Goal: Information Seeking & Learning: Learn about a topic

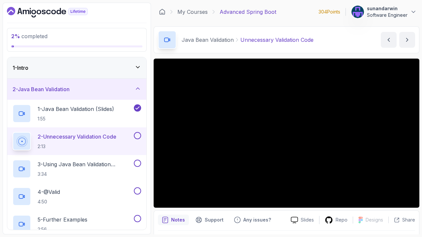
scroll to position [19, 0]
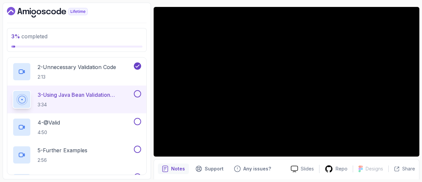
scroll to position [19, 0]
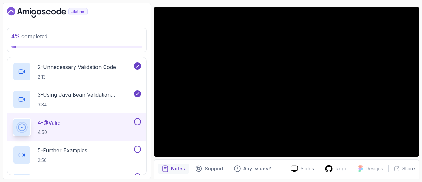
scroll to position [19, 0]
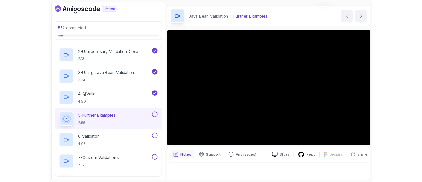
scroll to position [19, 0]
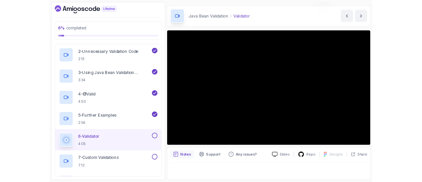
scroll to position [19, 0]
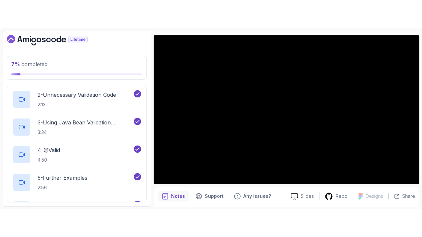
scroll to position [19, 0]
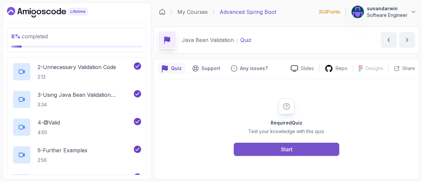
click at [255, 145] on button "Start" at bounding box center [286, 148] width 105 height 13
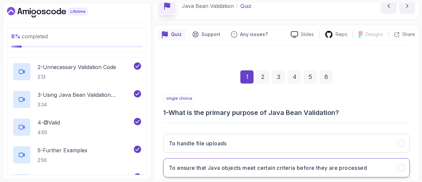
scroll to position [99, 0]
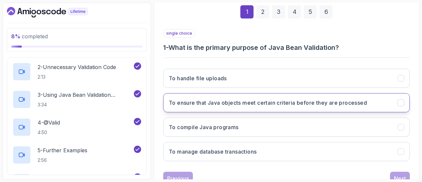
click at [399, 101] on icon "To ensure that Java objects meet certain criteria before they are processed" at bounding box center [401, 103] width 6 height 6
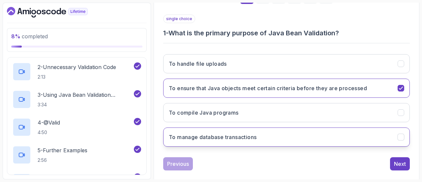
scroll to position [122, 0]
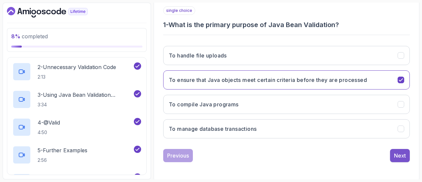
click at [397, 153] on div "Next" at bounding box center [400, 155] width 12 height 8
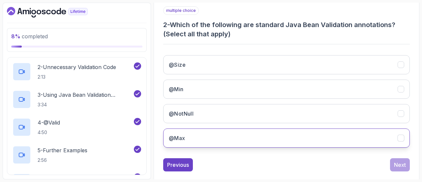
click at [399, 139] on icon "@Max" at bounding box center [401, 138] width 6 height 6
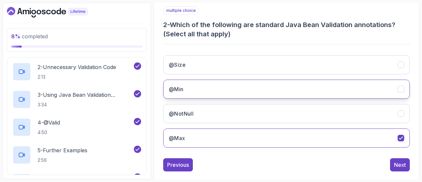
click at [402, 89] on icon "@Min" at bounding box center [401, 89] width 6 height 6
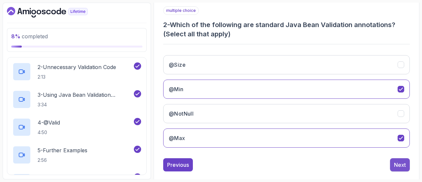
click at [395, 165] on div "Next" at bounding box center [400, 165] width 12 height 8
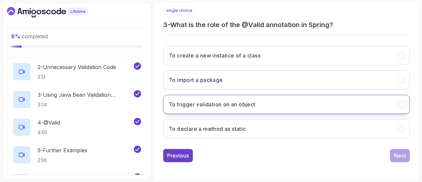
click at [402, 102] on icon "To trigger validation on an object" at bounding box center [401, 104] width 6 height 6
click at [402, 153] on div "Next" at bounding box center [400, 155] width 12 height 8
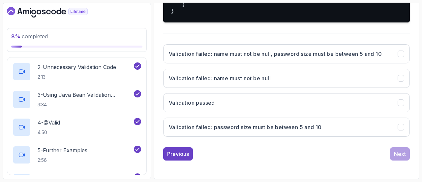
scroll to position [286, 0]
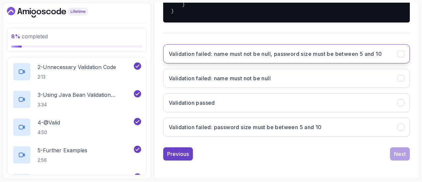
click at [399, 55] on icon "Validation failed: name must not be null, password size must be between 5 and 10" at bounding box center [401, 53] width 4 height 3
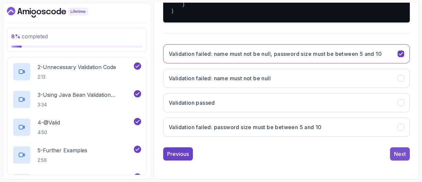
click at [398, 158] on div "Next" at bounding box center [400, 154] width 12 height 8
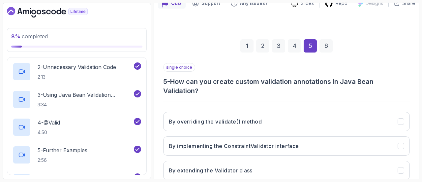
scroll to position [98, 0]
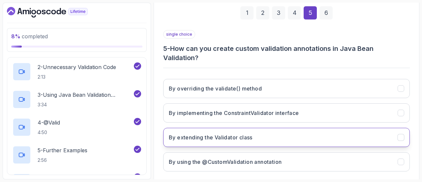
click at [399, 136] on icon "By extending the Validator class" at bounding box center [401, 137] width 6 height 6
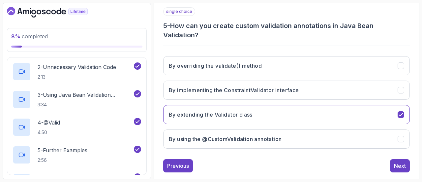
scroll to position [131, 0]
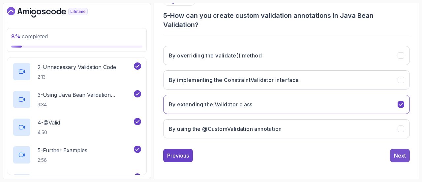
click at [401, 155] on div "Next" at bounding box center [400, 155] width 12 height 8
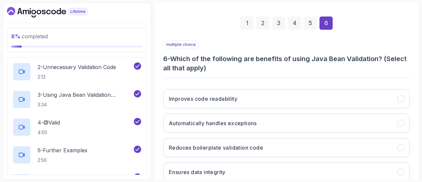
scroll to position [98, 0]
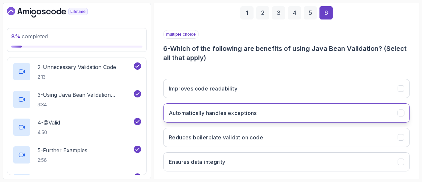
click at [400, 110] on icon "Automatically handles exceptions" at bounding box center [401, 113] width 6 height 6
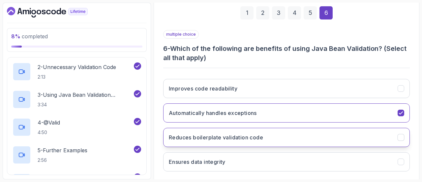
click at [402, 136] on icon "Reduces boilerplate validation code" at bounding box center [401, 137] width 6 height 6
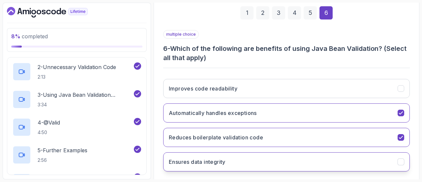
click at [397, 152] on button "Ensures data integrity" at bounding box center [286, 161] width 247 height 19
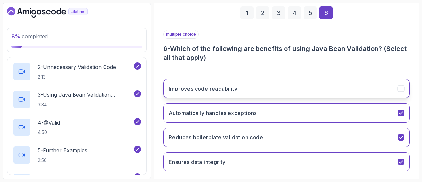
click at [398, 90] on icon "Improves code readability" at bounding box center [401, 88] width 6 height 6
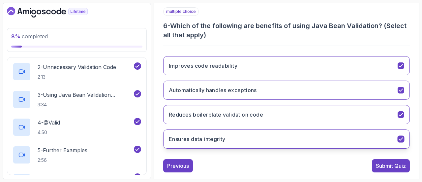
scroll to position [131, 0]
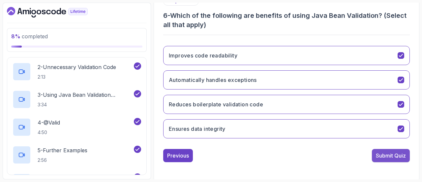
click at [385, 159] on button "Submit Quiz" at bounding box center [391, 155] width 38 height 13
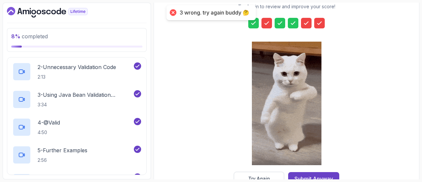
scroll to position [133, 0]
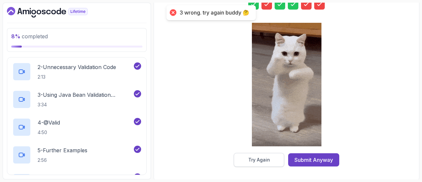
click at [252, 158] on div "Try Again" at bounding box center [259, 159] width 22 height 7
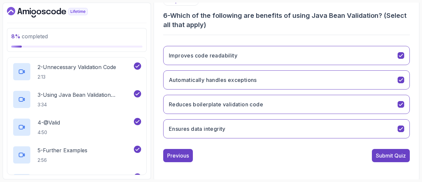
scroll to position [0, 0]
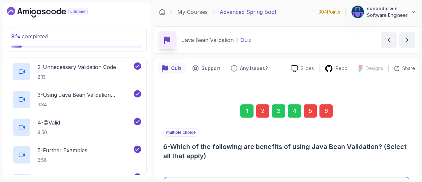
click at [325, 116] on div "6" at bounding box center [325, 110] width 13 height 13
click at [263, 111] on div "2" at bounding box center [262, 110] width 13 height 13
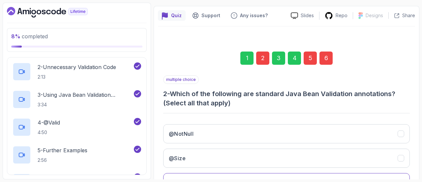
scroll to position [131, 0]
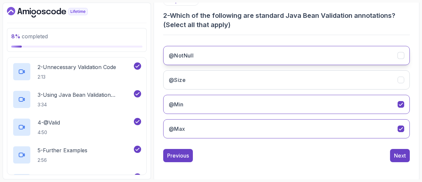
click at [400, 57] on icon "@NotNull" at bounding box center [401, 55] width 6 height 6
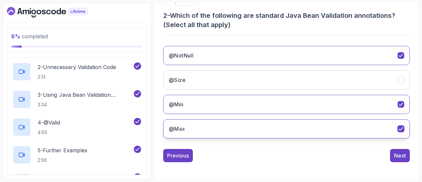
scroll to position [65, 0]
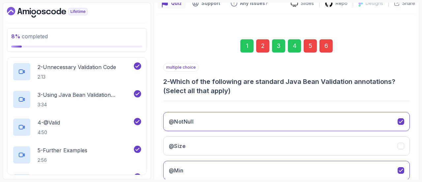
click at [312, 44] on div "5" at bounding box center [310, 45] width 13 height 13
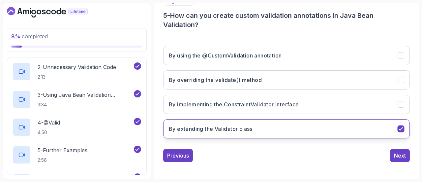
scroll to position [98, 0]
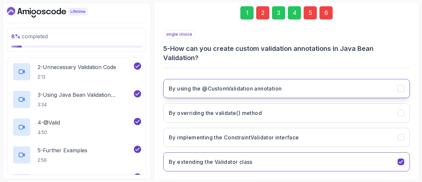
click at [403, 89] on icon "By using the @CustomValidation annotation" at bounding box center [401, 88] width 6 height 6
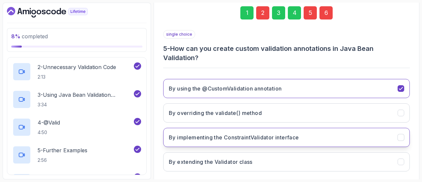
click at [404, 139] on button "By implementing the ConstraintValidator interface" at bounding box center [286, 137] width 247 height 19
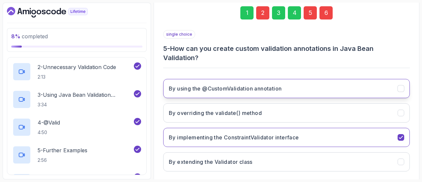
click at [401, 85] on icon "By using the @CustomValidation annotation" at bounding box center [401, 88] width 6 height 6
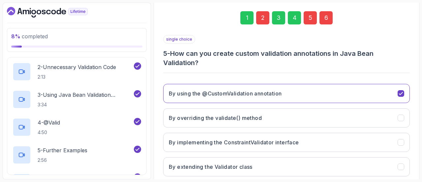
scroll to position [65, 0]
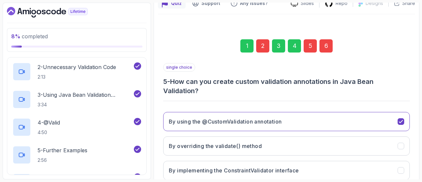
click at [330, 43] on div "6" at bounding box center [325, 45] width 13 height 13
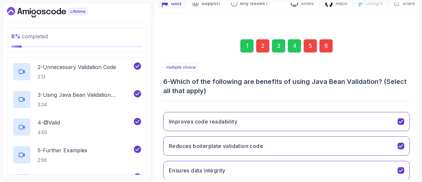
scroll to position [98, 0]
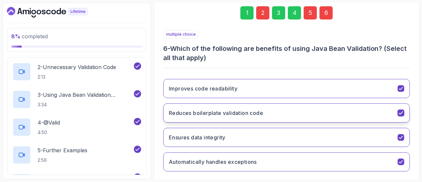
click at [402, 112] on icon "Reduces boilerplate validation code" at bounding box center [401, 113] width 6 height 6
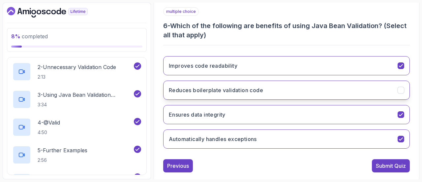
scroll to position [131, 0]
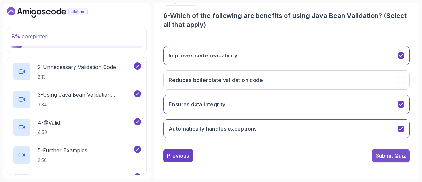
click at [391, 152] on div "Submit Quiz" at bounding box center [391, 155] width 30 height 8
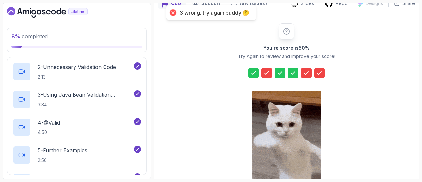
scroll to position [133, 0]
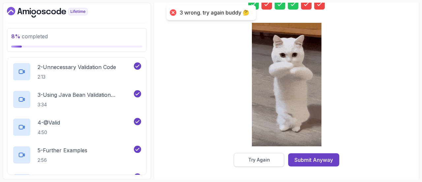
click at [261, 162] on button "Try Again" at bounding box center [259, 160] width 50 height 14
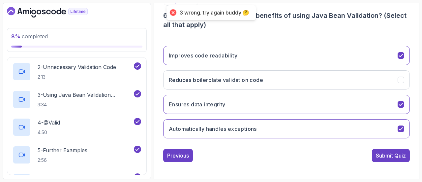
scroll to position [0, 0]
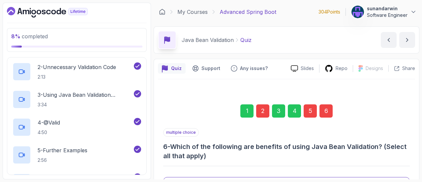
click at [260, 113] on div "2" at bounding box center [262, 110] width 13 height 13
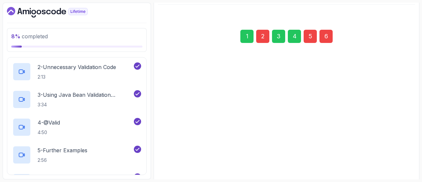
scroll to position [131, 0]
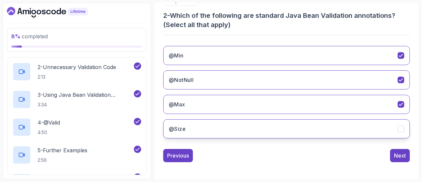
click at [398, 127] on icon "@Size" at bounding box center [401, 129] width 6 height 6
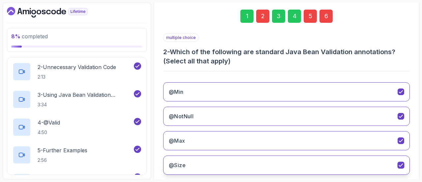
scroll to position [65, 0]
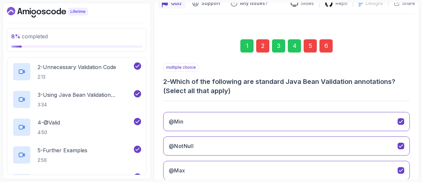
click at [312, 46] on div "5" at bounding box center [310, 45] width 13 height 13
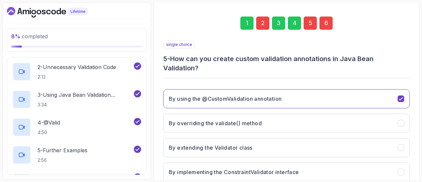
scroll to position [98, 0]
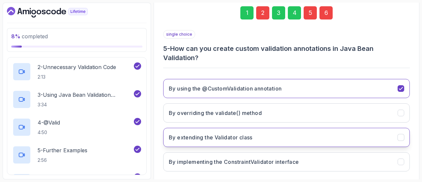
click at [403, 136] on icon "By extending the Validator class" at bounding box center [401, 137] width 6 height 6
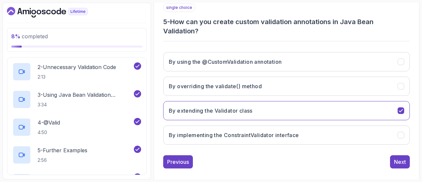
scroll to position [131, 0]
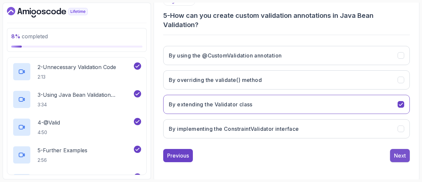
click at [395, 156] on div "Next" at bounding box center [400, 155] width 12 height 8
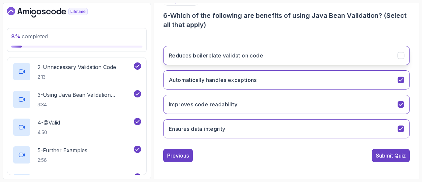
click at [399, 54] on icon "Reduces boilerplate validation code" at bounding box center [401, 55] width 6 height 6
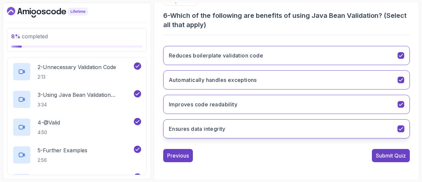
click at [402, 127] on icon "Ensures data integrity" at bounding box center [401, 128] width 4 height 3
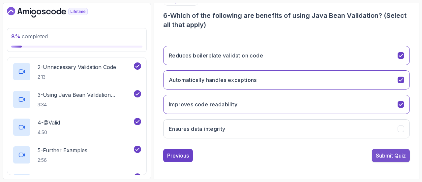
click at [396, 154] on div "Submit Quiz" at bounding box center [391, 155] width 30 height 8
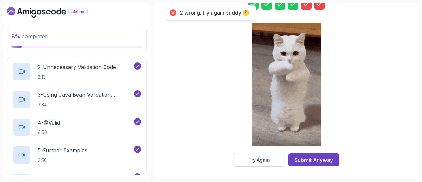
click at [271, 161] on button "Try Again" at bounding box center [259, 160] width 50 height 14
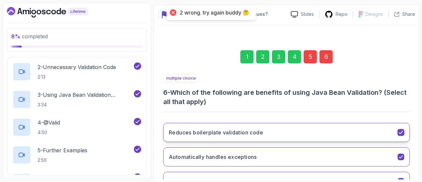
scroll to position [0, 0]
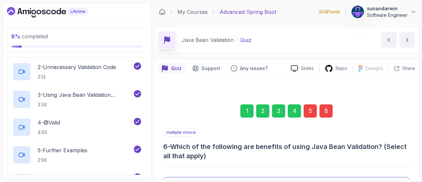
click at [308, 113] on div "5" at bounding box center [310, 110] width 13 height 13
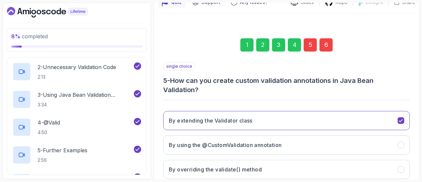
scroll to position [131, 0]
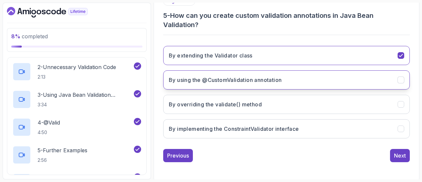
click at [400, 79] on icon "By using the @CustomValidation annotation" at bounding box center [401, 80] width 6 height 6
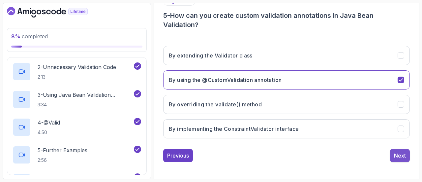
click at [401, 152] on div "Next" at bounding box center [400, 155] width 12 height 8
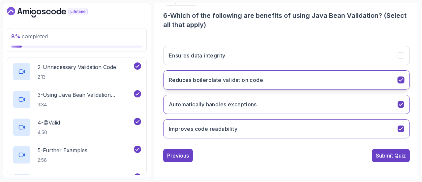
click at [401, 80] on icon "Reduces boilerplate validation code" at bounding box center [401, 80] width 6 height 6
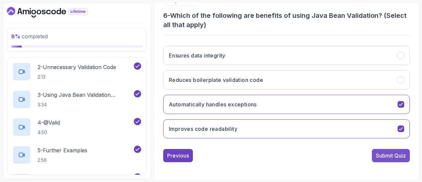
click at [398, 155] on div "Submit Quiz" at bounding box center [391, 155] width 30 height 8
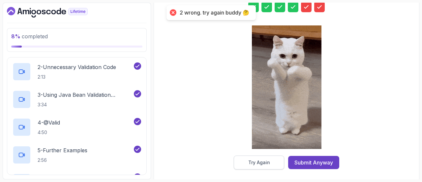
click at [269, 159] on div "Try Again" at bounding box center [259, 162] width 22 height 7
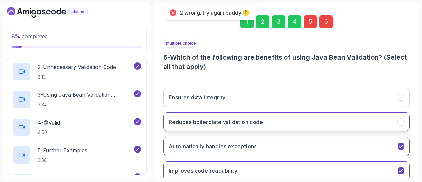
scroll to position [65, 0]
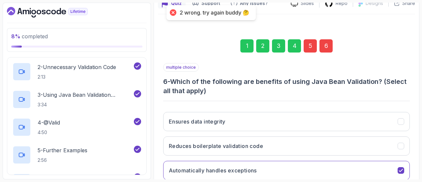
click at [306, 44] on div "5" at bounding box center [310, 45] width 13 height 13
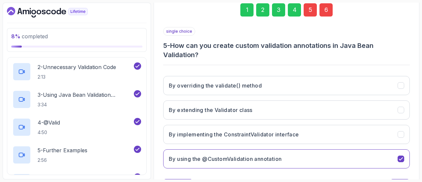
scroll to position [131, 0]
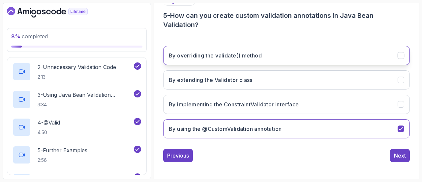
click at [400, 54] on icon "By overriding the validate() method" at bounding box center [401, 55] width 6 height 6
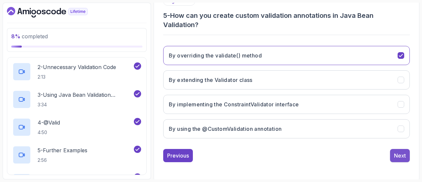
click at [397, 157] on div "Next" at bounding box center [400, 155] width 12 height 8
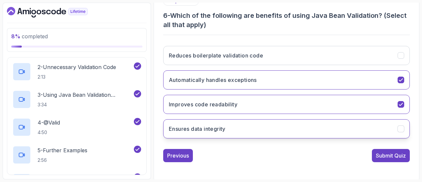
click at [397, 126] on div "Ensures data integrity" at bounding box center [400, 128] width 7 height 7
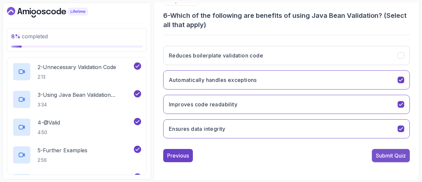
click at [393, 152] on div "Submit Quiz" at bounding box center [391, 155] width 30 height 8
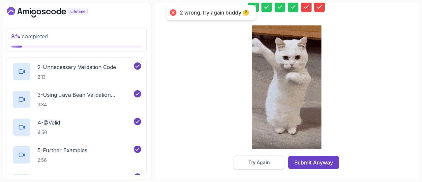
click at [273, 162] on button "Try Again" at bounding box center [259, 162] width 50 height 14
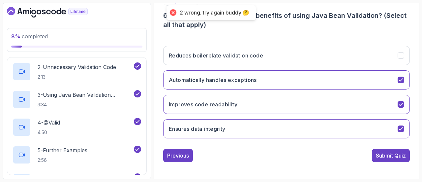
scroll to position [32, 0]
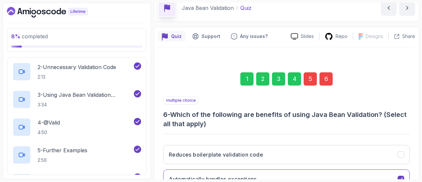
click at [312, 79] on div "5" at bounding box center [310, 78] width 13 height 13
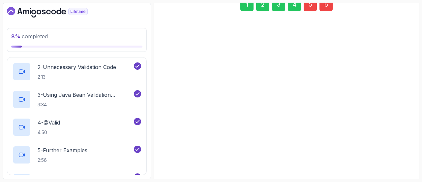
scroll to position [131, 0]
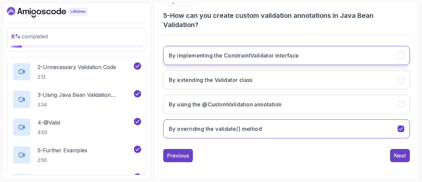
click at [403, 54] on icon "By implementing the ConstraintValidator interface" at bounding box center [401, 55] width 6 height 6
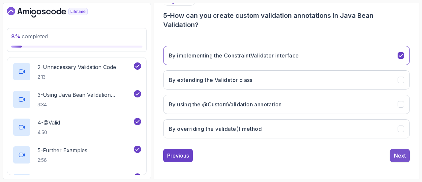
click at [401, 153] on div "Next" at bounding box center [400, 155] width 12 height 8
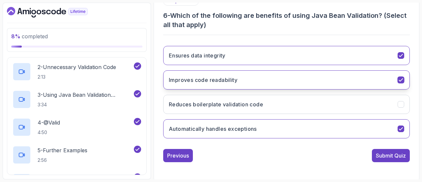
click at [398, 77] on icon "Improves code readability" at bounding box center [401, 80] width 6 height 6
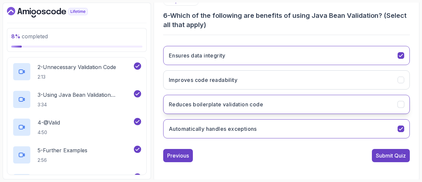
click at [400, 101] on button "Reduces boilerplate validation code" at bounding box center [286, 104] width 247 height 19
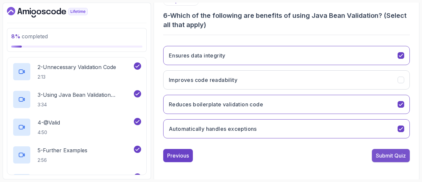
click at [396, 155] on div "Submit Quiz" at bounding box center [391, 155] width 30 height 8
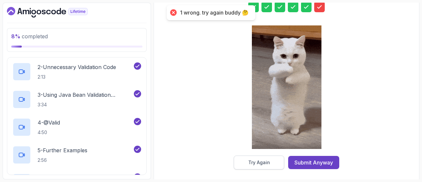
click at [263, 162] on div "Try Again" at bounding box center [259, 162] width 22 height 7
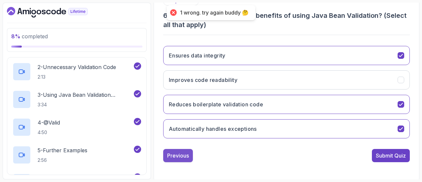
click at [183, 156] on div "Previous" at bounding box center [178, 155] width 22 height 8
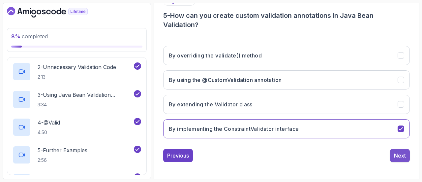
click at [407, 156] on button "Next" at bounding box center [400, 155] width 20 height 13
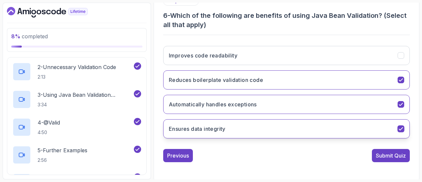
click at [401, 128] on icon "Ensures data integrity" at bounding box center [401, 128] width 4 height 3
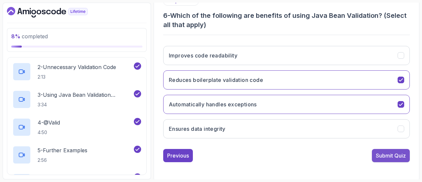
click at [393, 155] on div "Submit Quiz" at bounding box center [391, 155] width 30 height 8
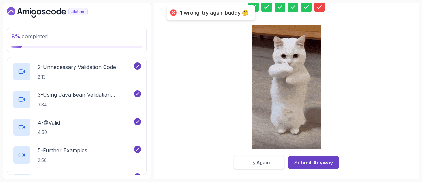
click at [271, 159] on button "Try Again" at bounding box center [259, 162] width 50 height 14
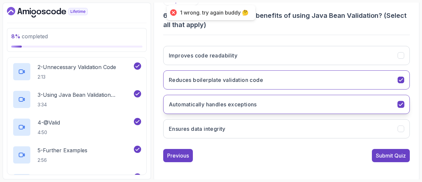
click at [402, 103] on icon "Automatically handles exceptions" at bounding box center [401, 104] width 4 height 3
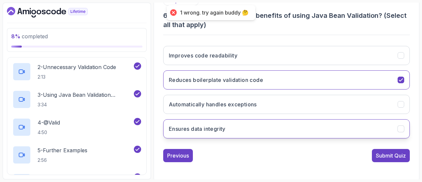
click at [401, 129] on icon "Ensures data integrity" at bounding box center [401, 129] width 6 height 6
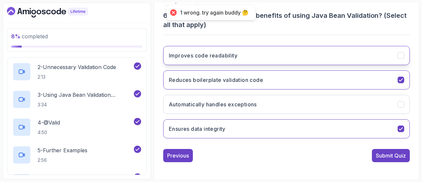
click at [401, 53] on icon "Improves code readability" at bounding box center [401, 55] width 6 height 6
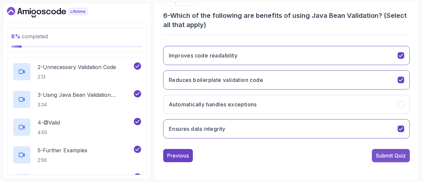
click at [398, 159] on button "Submit Quiz" at bounding box center [391, 155] width 38 height 13
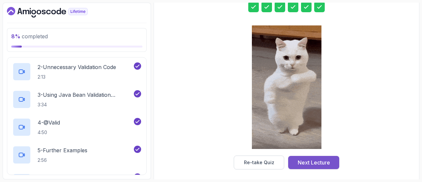
click at [324, 165] on div "Next Lecture" at bounding box center [314, 162] width 32 height 8
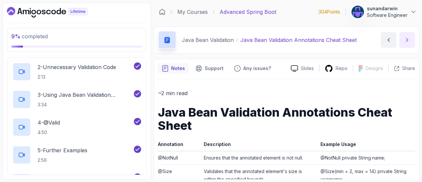
click at [407, 39] on icon "next content" at bounding box center [407, 39] width 2 height 3
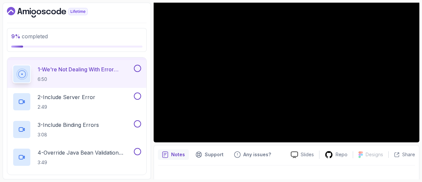
scroll to position [19, 0]
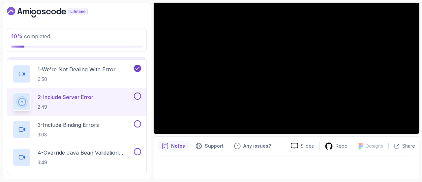
scroll to position [19, 0]
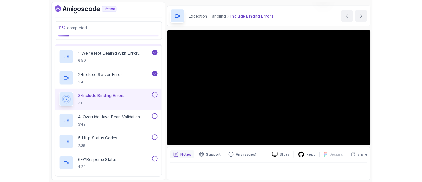
scroll to position [19, 0]
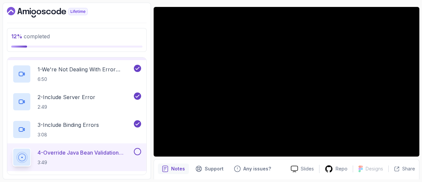
scroll to position [19, 0]
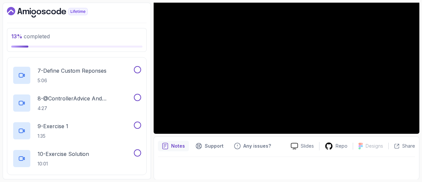
scroll to position [19, 0]
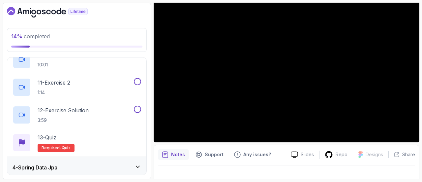
scroll to position [19, 0]
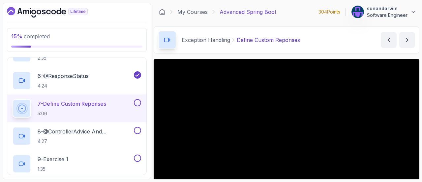
click at [23, 12] on icon "Dashboard" at bounding box center [26, 12] width 7 height 4
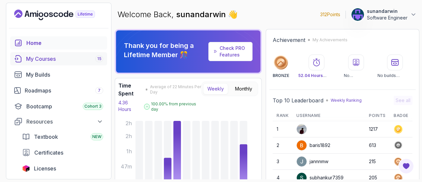
click at [43, 61] on div "My Courses 15" at bounding box center [64, 59] width 77 height 8
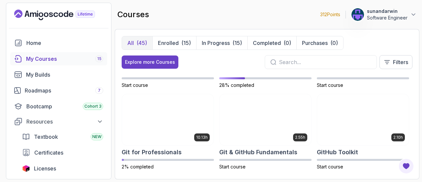
scroll to position [264, 0]
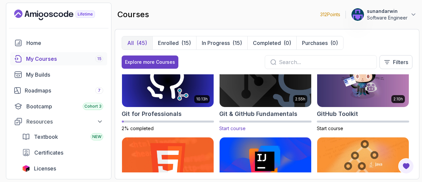
click at [269, 95] on img at bounding box center [265, 81] width 96 height 54
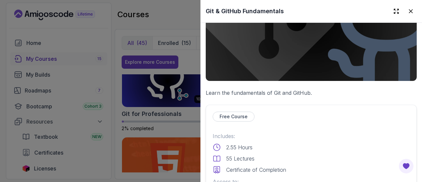
scroll to position [198, 0]
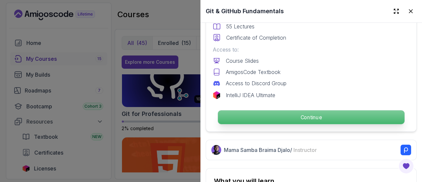
click at [277, 114] on p "Continue" at bounding box center [311, 117] width 187 height 14
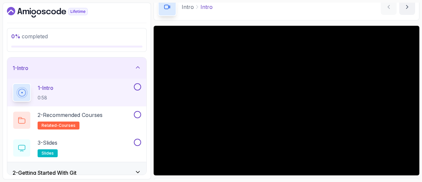
scroll to position [19, 0]
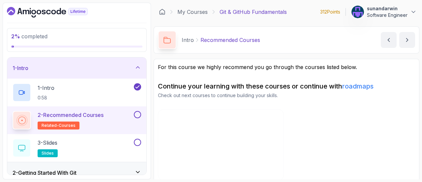
scroll to position [18, 0]
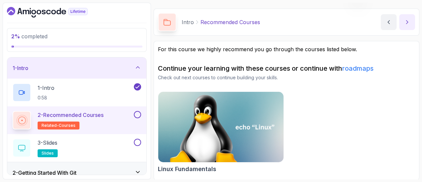
click at [409, 26] on button "next content" at bounding box center [407, 22] width 16 height 16
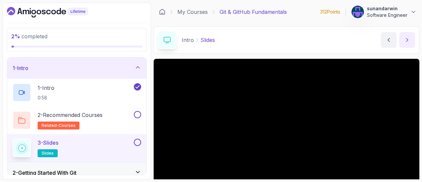
click at [399, 42] on button "next content" at bounding box center [407, 40] width 16 height 16
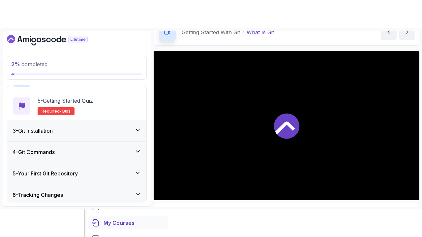
scroll to position [66, 0]
